Goal: Find specific page/section: Find specific page/section

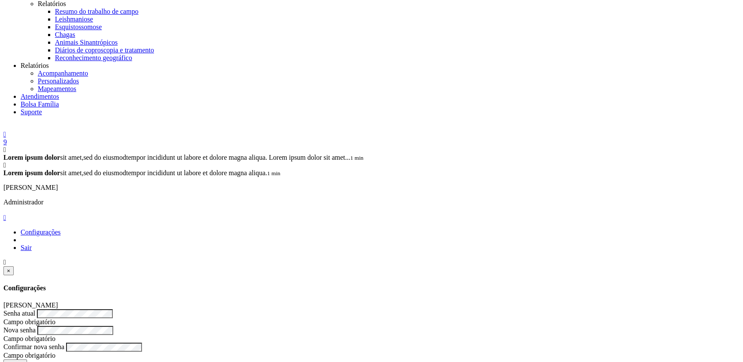
scroll to position [421, 0]
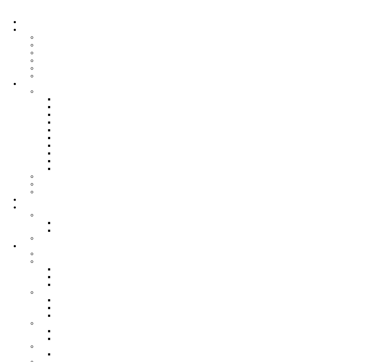
drag, startPoint x: 336, startPoint y: 250, endPoint x: 365, endPoint y: 221, distance: 40.7
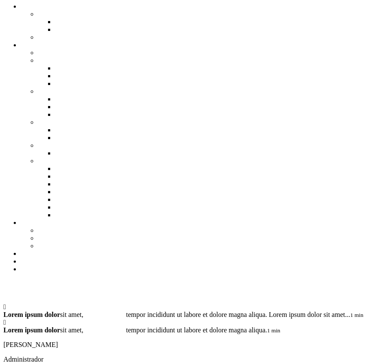
scroll to position [210, 0]
